Goal: Information Seeking & Learning: Learn about a topic

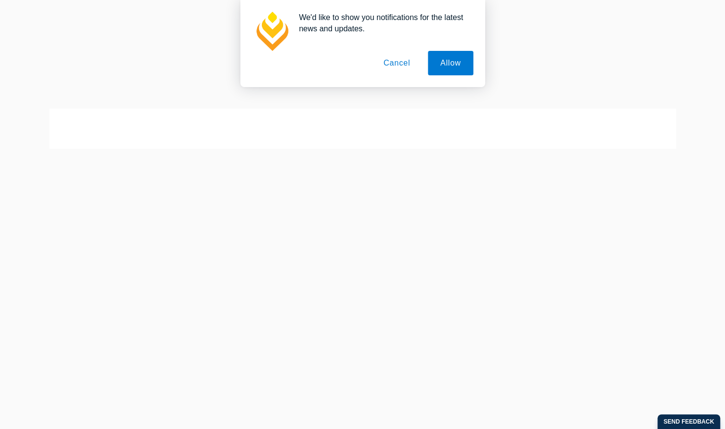
click at [400, 61] on button "Cancel" at bounding box center [396, 63] width 51 height 24
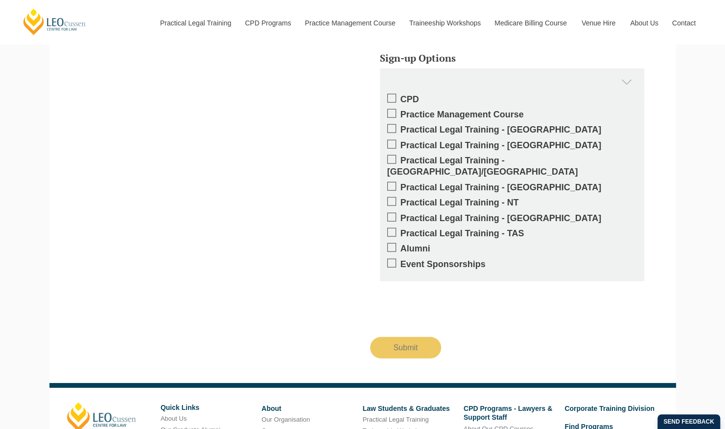
scroll to position [1485, 0]
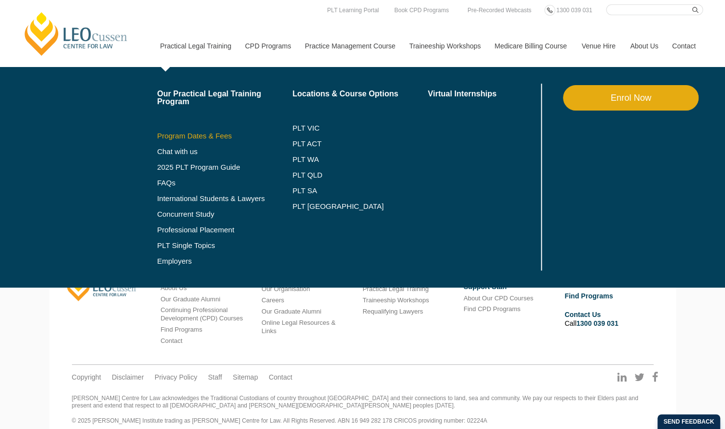
click at [206, 133] on link "Program Dates & Fees" at bounding box center [225, 136] width 136 height 8
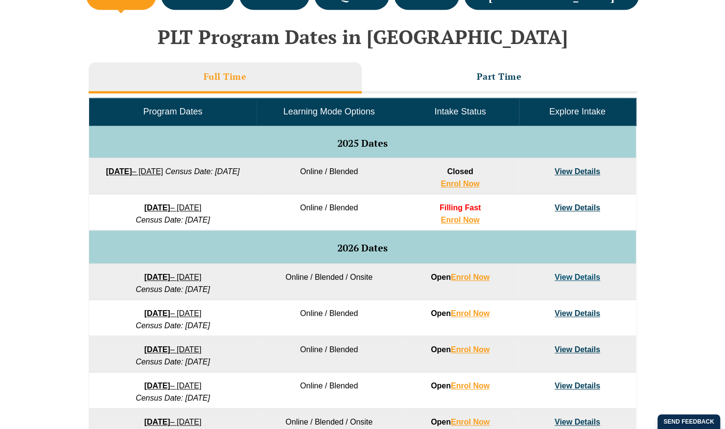
scroll to position [430, 0]
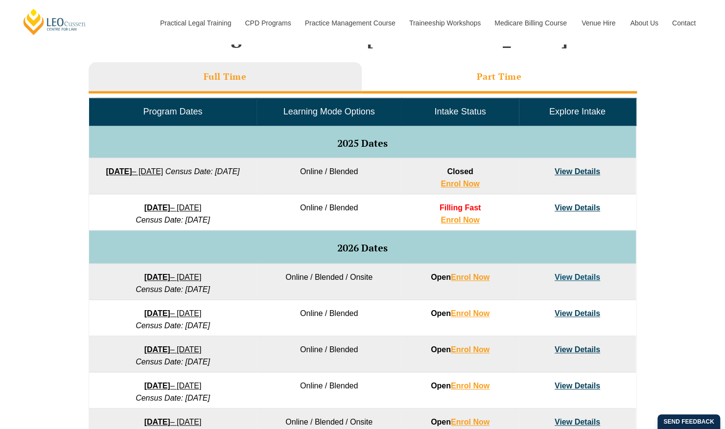
click at [454, 67] on li "Part Time" at bounding box center [499, 77] width 275 height 31
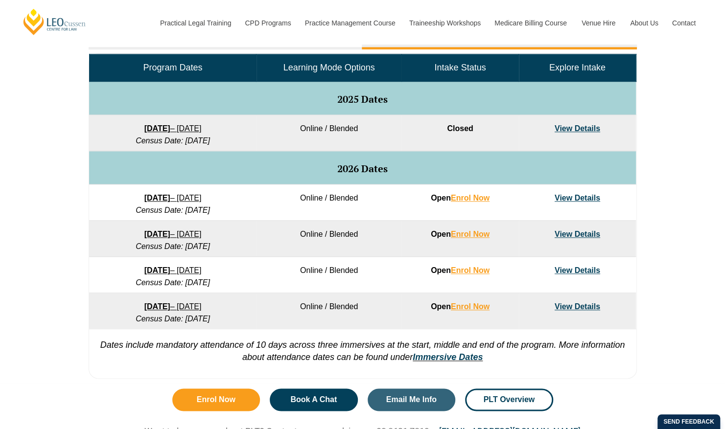
scroll to position [482, 0]
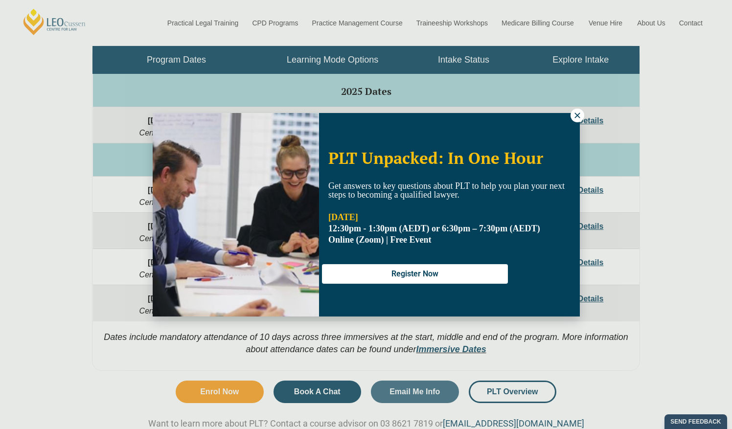
click at [573, 113] on icon at bounding box center [577, 115] width 9 height 9
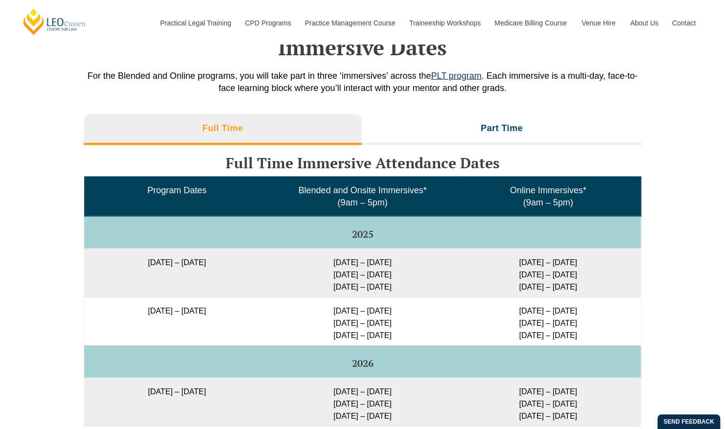
scroll to position [1378, 0]
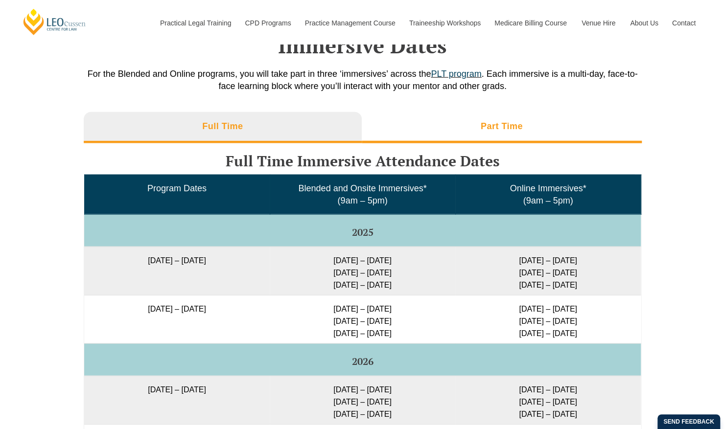
click at [494, 121] on h3 "Part Time" at bounding box center [502, 126] width 42 height 11
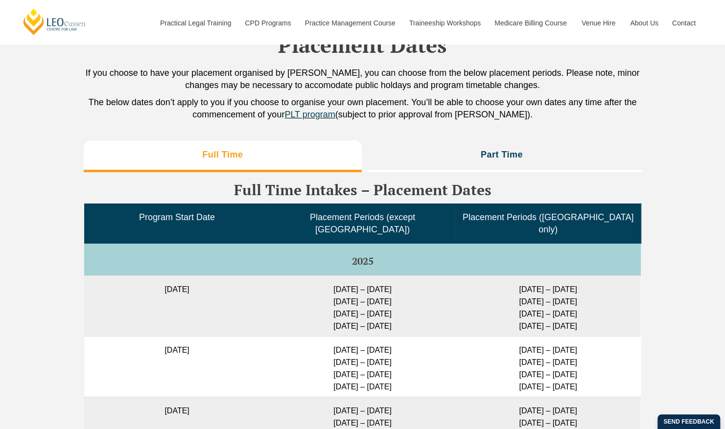
scroll to position [2040, 0]
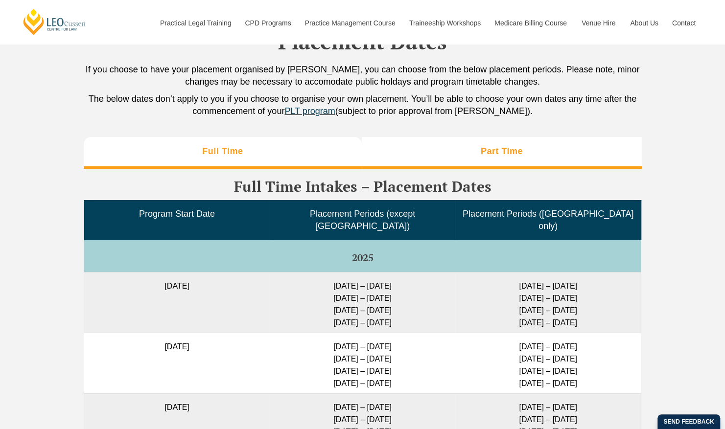
click at [499, 146] on li "Part Time" at bounding box center [502, 152] width 280 height 31
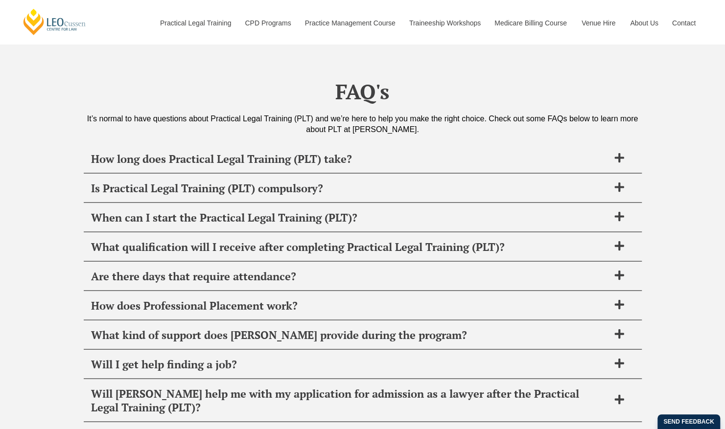
scroll to position [3178, 0]
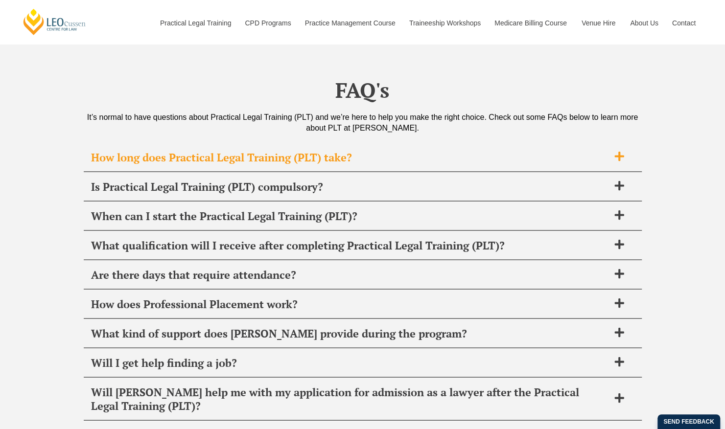
click at [604, 150] on span "How long does Practical Legal Training (PLT) take?" at bounding box center [350, 157] width 518 height 14
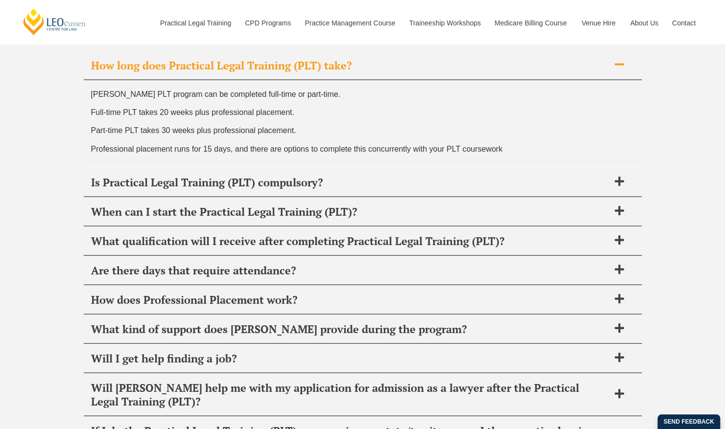
scroll to position [3283, 0]
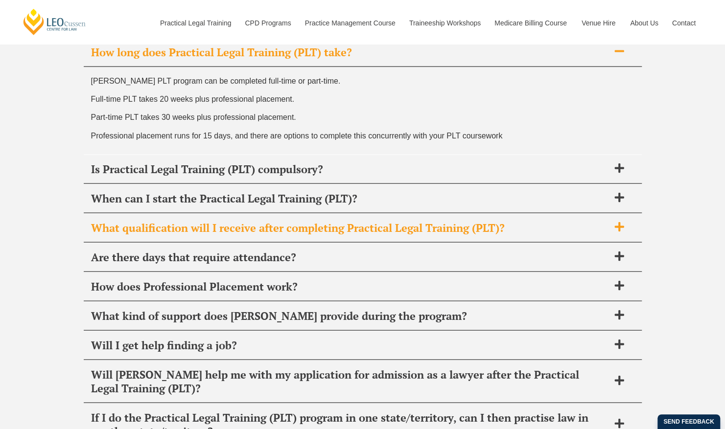
click at [285, 221] on span "What qualification will I receive after completing Practical Legal Training (PL…" at bounding box center [350, 228] width 518 height 14
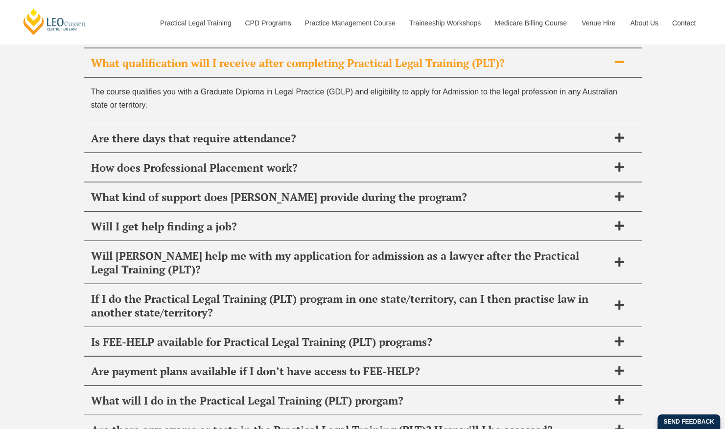
scroll to position [3365, 0]
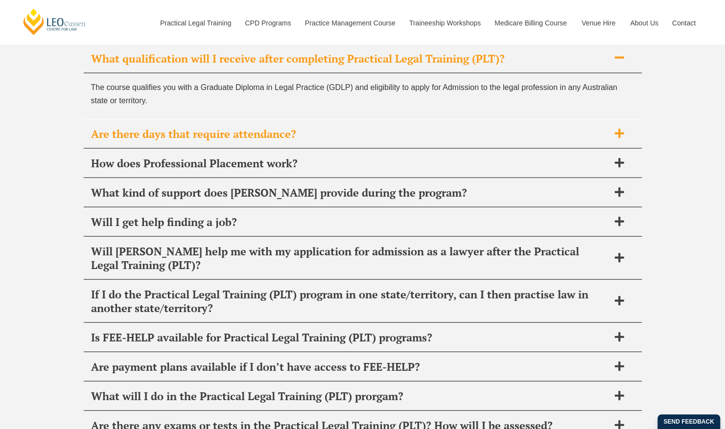
click at [318, 127] on span "Are there days that require attendance?" at bounding box center [350, 134] width 518 height 14
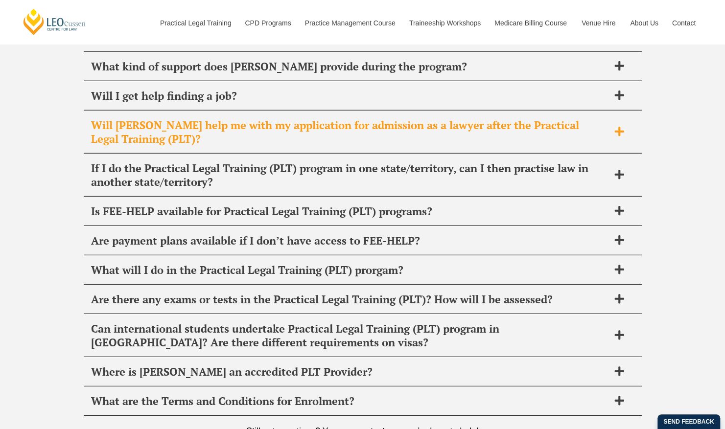
scroll to position [3566, 0]
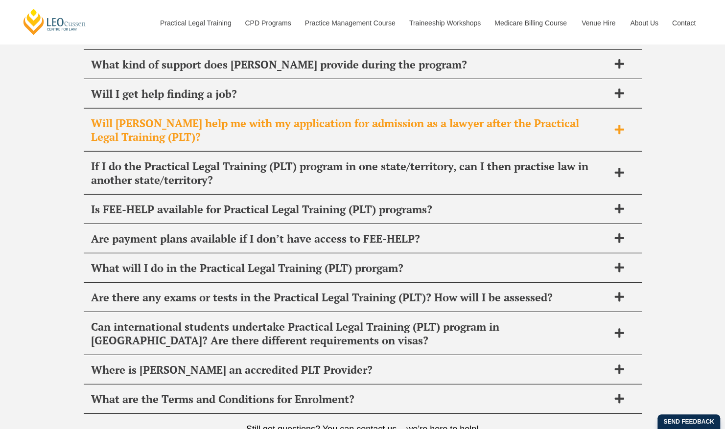
click at [519, 117] on span "Will [PERSON_NAME] help me with my application for admission as a lawyer after …" at bounding box center [350, 130] width 518 height 27
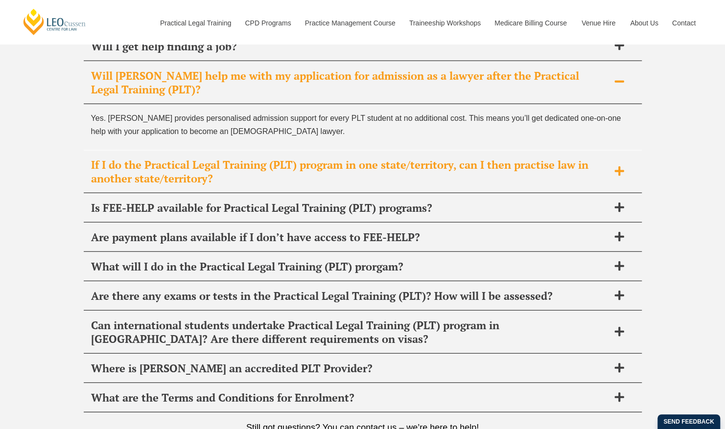
scroll to position [3494, 0]
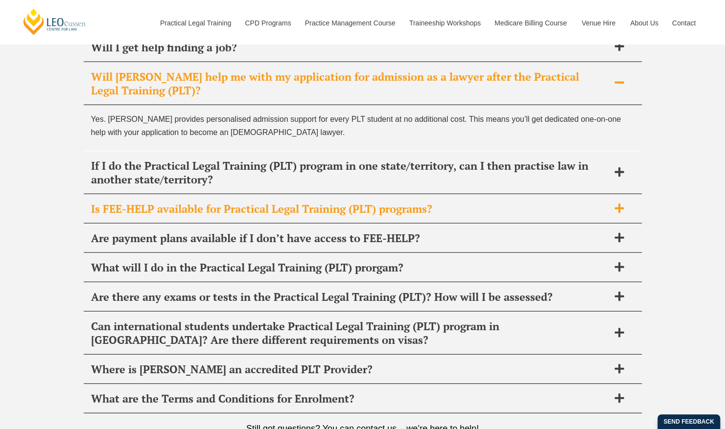
click at [419, 202] on span "Is FEE-HELP available for Practical Legal Training (PLT) programs?" at bounding box center [350, 209] width 518 height 14
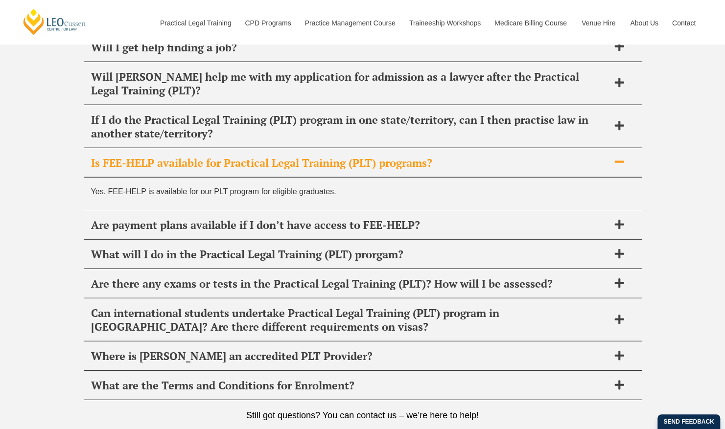
click at [419, 211] on div "Are payment plans available if I don’t have access to FEE-HELP?" at bounding box center [363, 225] width 558 height 29
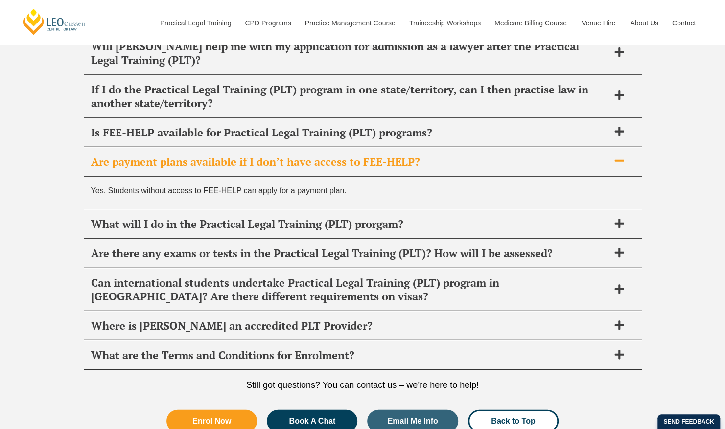
scroll to position [3525, 0]
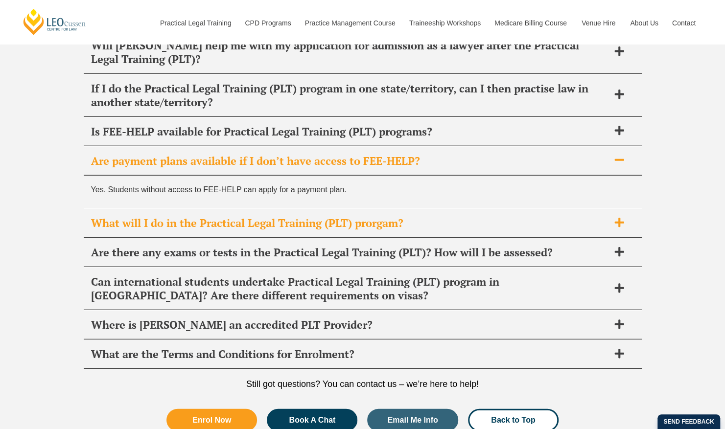
click at [416, 216] on span "What will I do in the Practical Legal Training (PLT) prorgam?" at bounding box center [350, 223] width 518 height 14
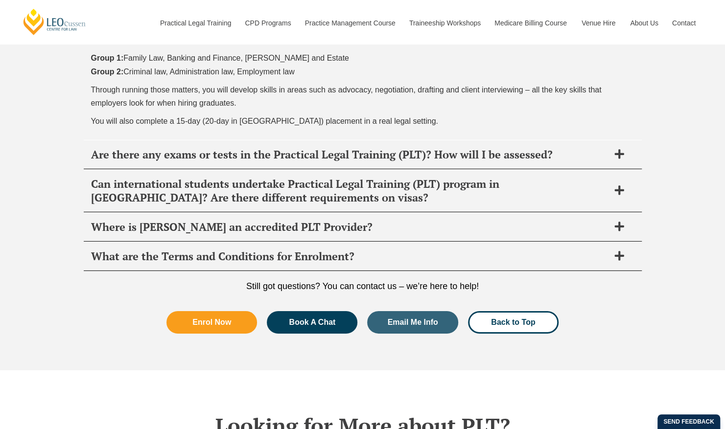
scroll to position [3818, 0]
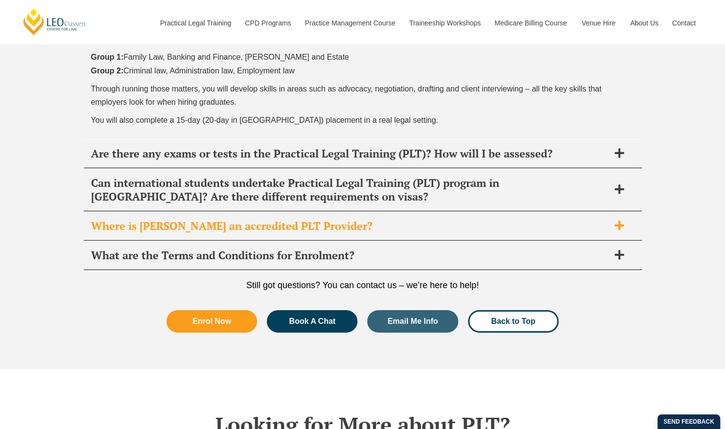
click at [414, 219] on span "Where is [PERSON_NAME] an accredited PLT Provider?" at bounding box center [350, 226] width 518 height 14
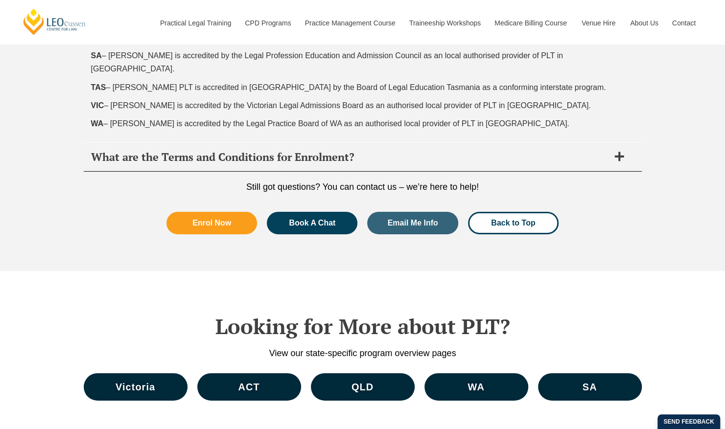
scroll to position [3906, 0]
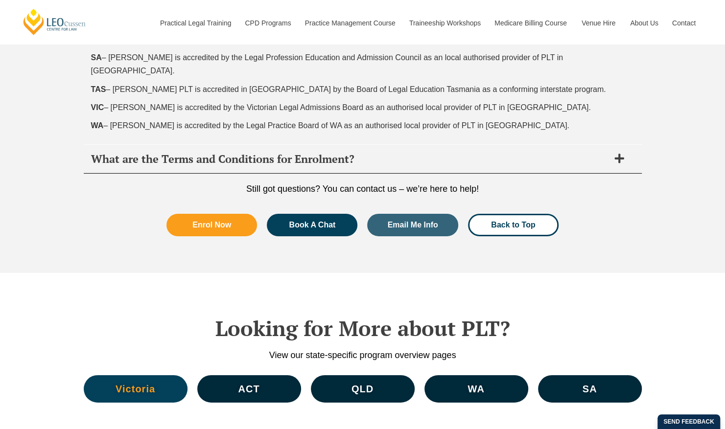
click at [126, 384] on span "Victoria" at bounding box center [136, 389] width 40 height 10
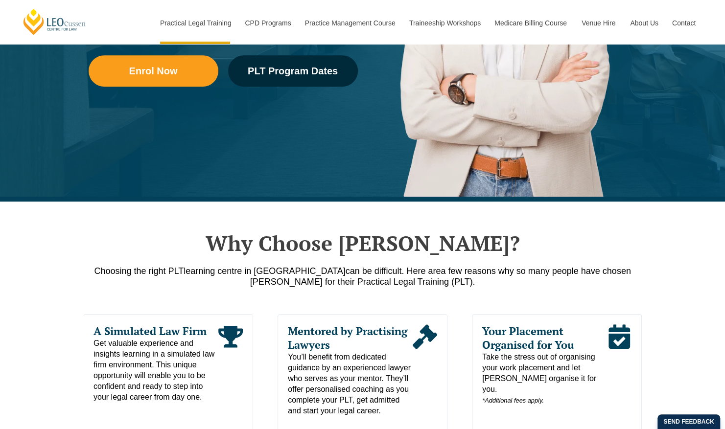
scroll to position [296, 0]
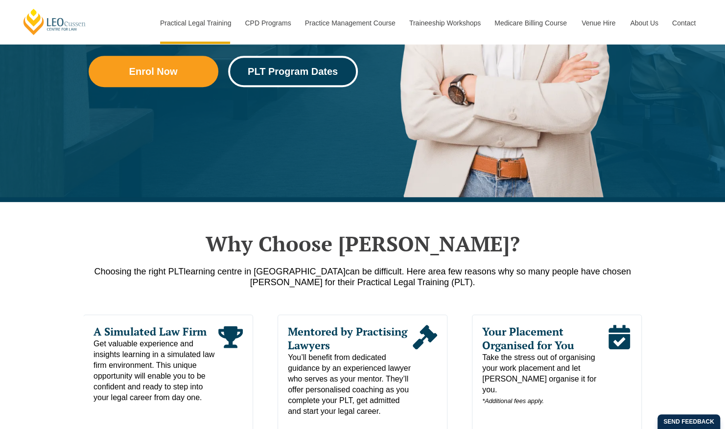
click at [294, 75] on span "PLT Program Dates" at bounding box center [293, 72] width 90 height 10
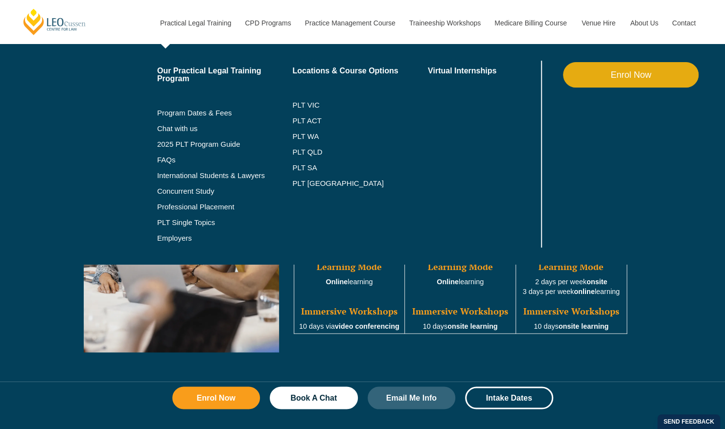
scroll to position [801, 0]
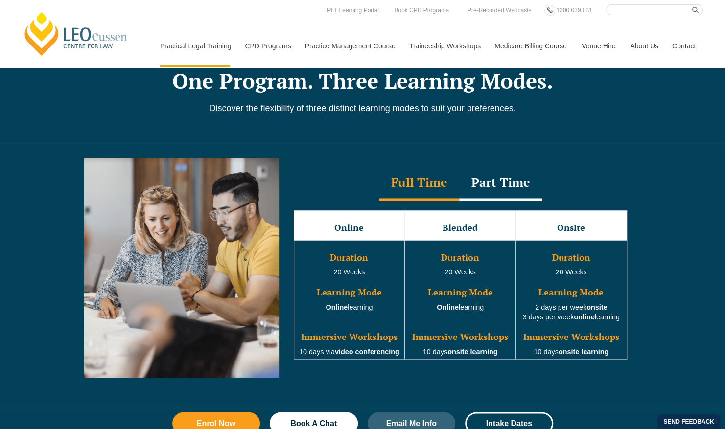
scroll to position [296, 0]
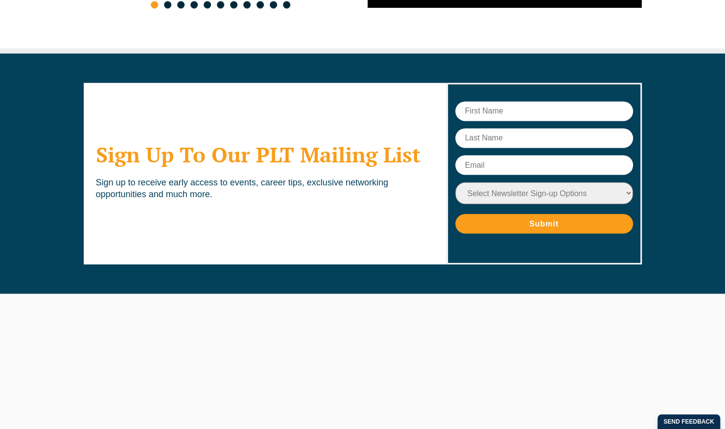
scroll to position [3906, 0]
